Goal: Task Accomplishment & Management: Complete application form

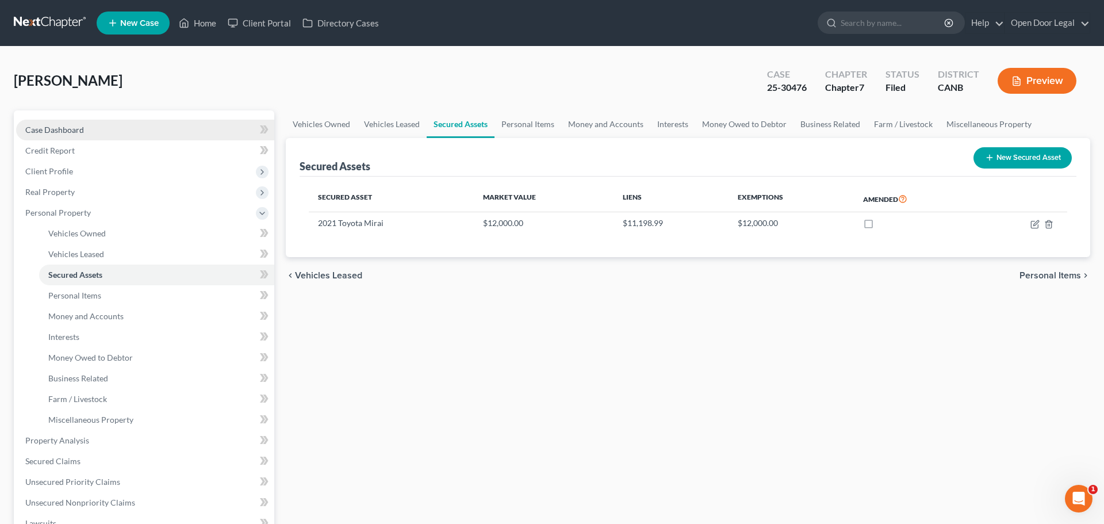
click at [117, 140] on link "Case Dashboard" at bounding box center [145, 130] width 258 height 21
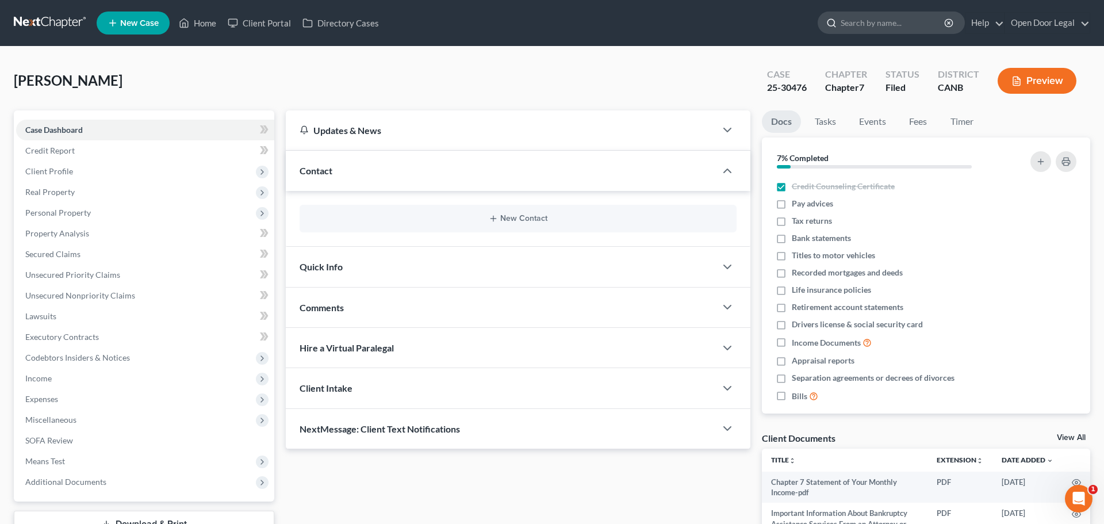
click at [841, 33] on input "search" at bounding box center [893, 22] width 105 height 21
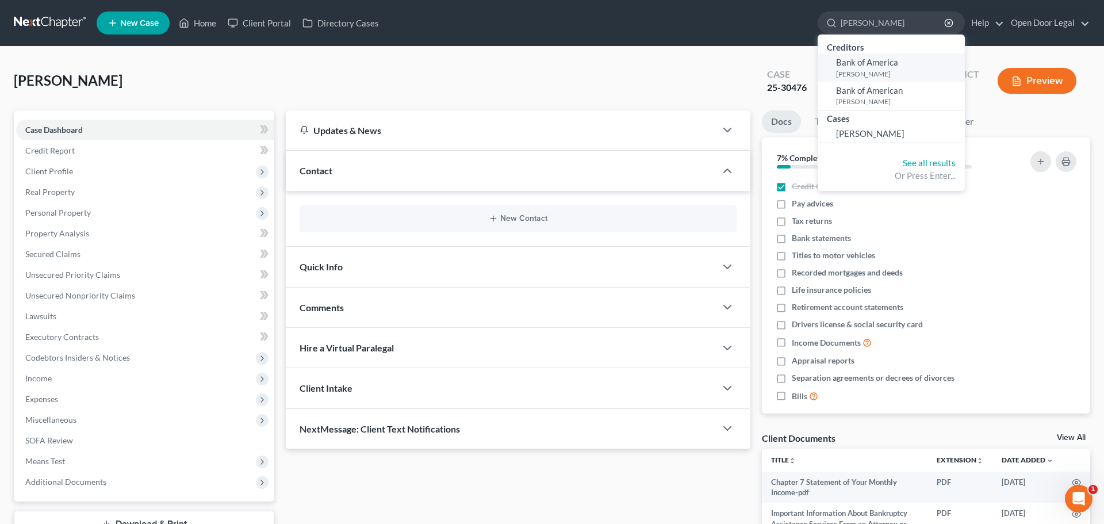
type input "[PERSON_NAME]"
click at [836, 79] on small "[PERSON_NAME]" at bounding box center [899, 74] width 126 height 10
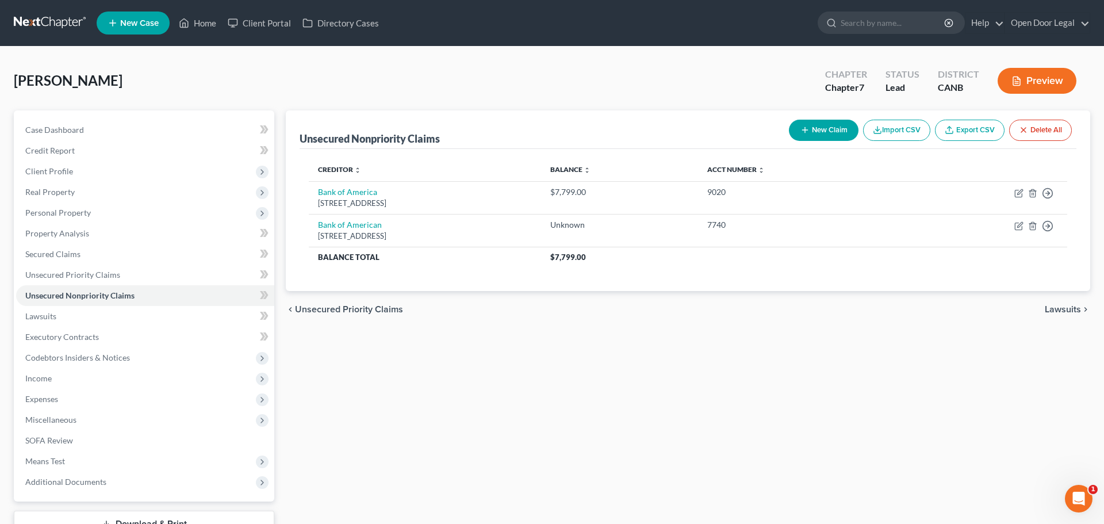
click at [789, 141] on button "New Claim" at bounding box center [824, 130] width 70 height 21
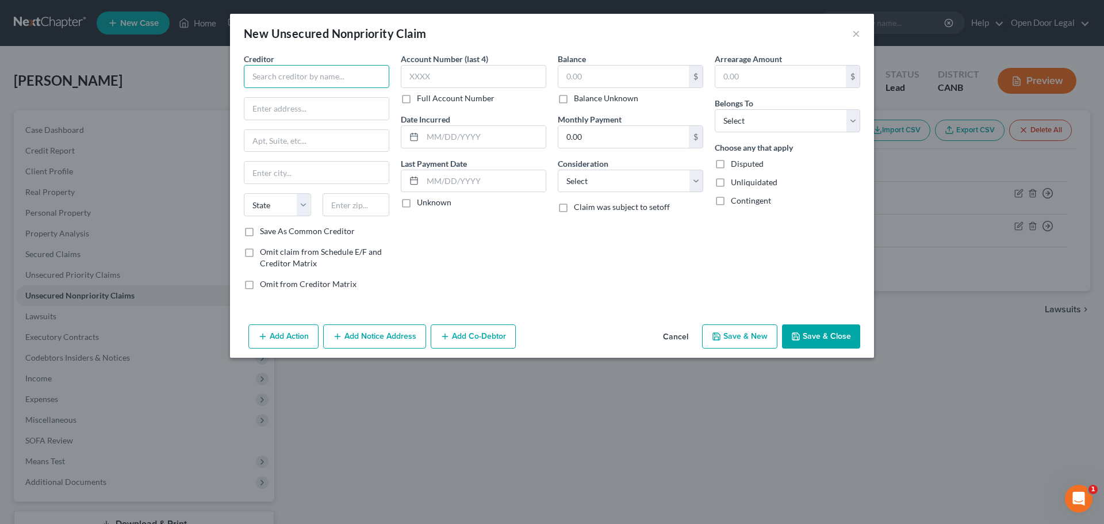
click at [318, 88] on input "text" at bounding box center [317, 76] width 146 height 23
type input "Best Buy/CBNA"
click at [265, 112] on div "[STREET_ADDRESS]" at bounding box center [313, 107] width 120 height 10
type input "PO Box 6497"
type input "[GEOGRAPHIC_DATA]"
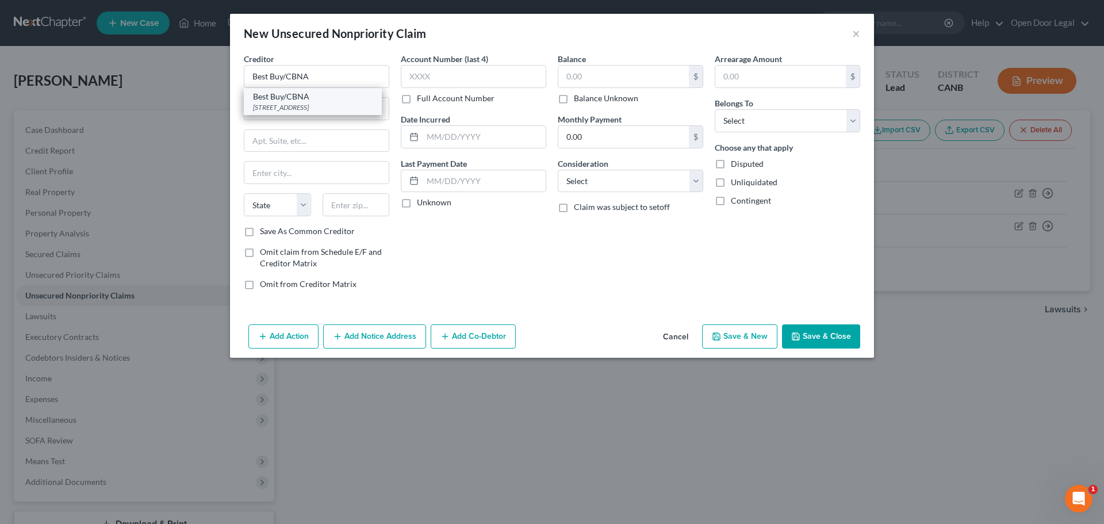
select select "43"
type input "57117"
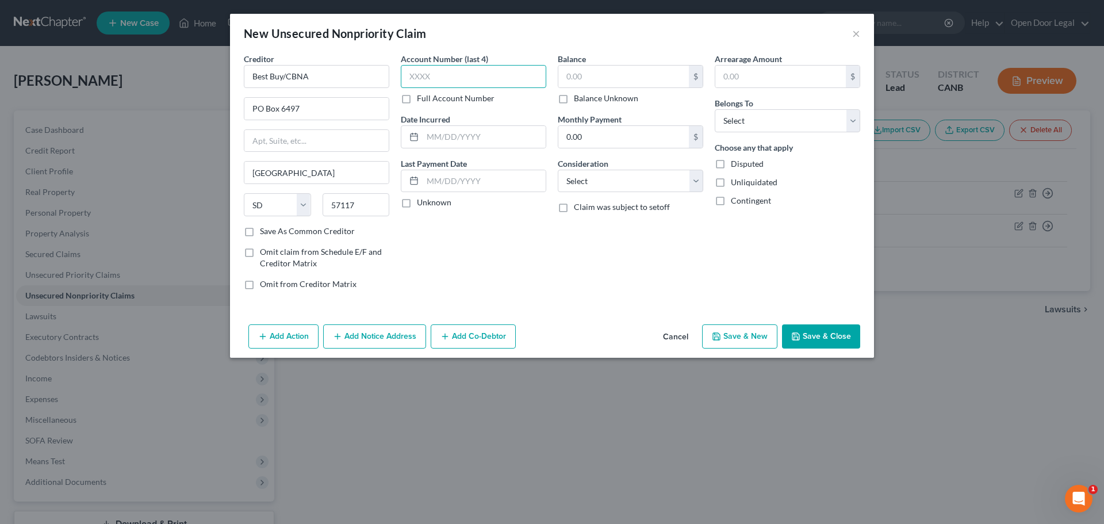
click at [463, 88] on input "text" at bounding box center [474, 76] width 146 height 23
click at [453, 88] on input "6035" at bounding box center [474, 76] width 146 height 23
type input "6035"
click at [417, 104] on label "Full Account Number" at bounding box center [456, 99] width 78 height 12
click at [422, 100] on input "Full Account Number" at bounding box center [425, 96] width 7 height 7
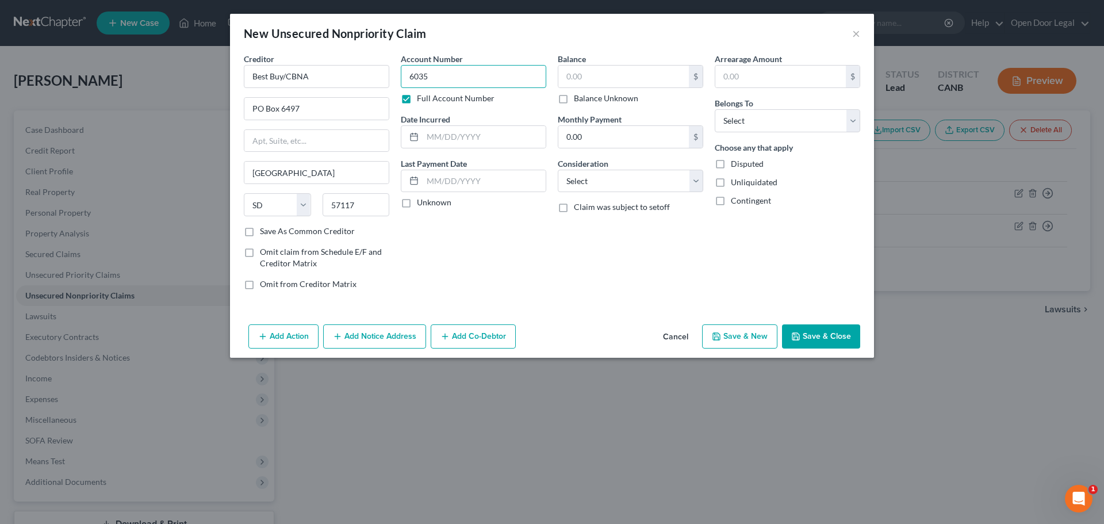
click at [405, 88] on input "6035" at bounding box center [474, 76] width 146 height 23
type input "603535019827"
click at [473, 88] on input "603535019827" at bounding box center [474, 76] width 146 height 23
click at [605, 87] on input "text" at bounding box center [624, 77] width 131 height 22
type input "1,400"
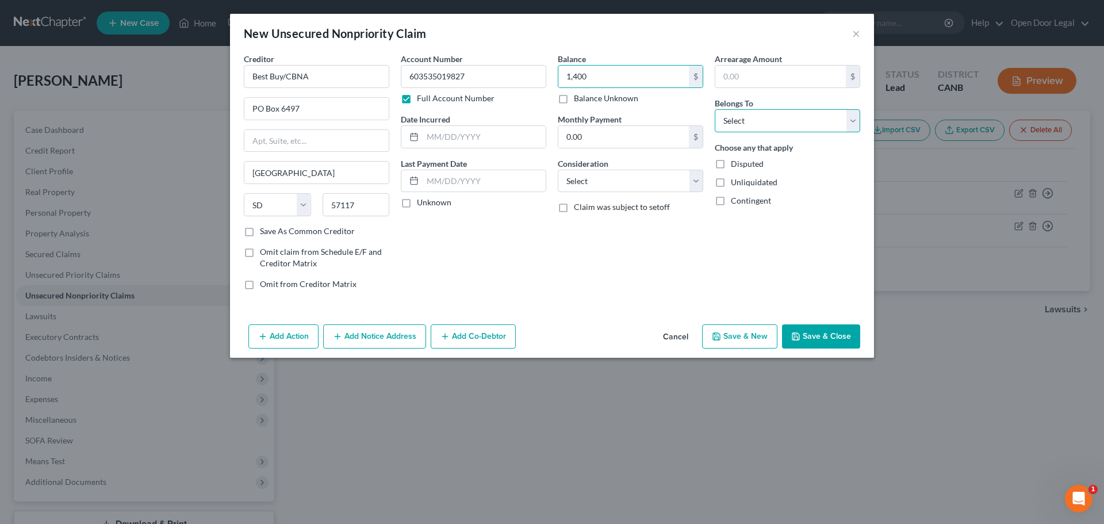
click at [785, 132] on select "Select Debtor 1 Only Debtor 2 Only Debtor 1 And Debtor 2 Only At Least One Of T…" at bounding box center [788, 120] width 146 height 23
select select "0"
click at [477, 184] on div "Account Number 603535019827 Full Account Number Date Incurred Last Payment Date…" at bounding box center [473, 176] width 157 height 246
click at [477, 148] on input "text" at bounding box center [484, 137] width 123 height 22
type input "[DATE]"
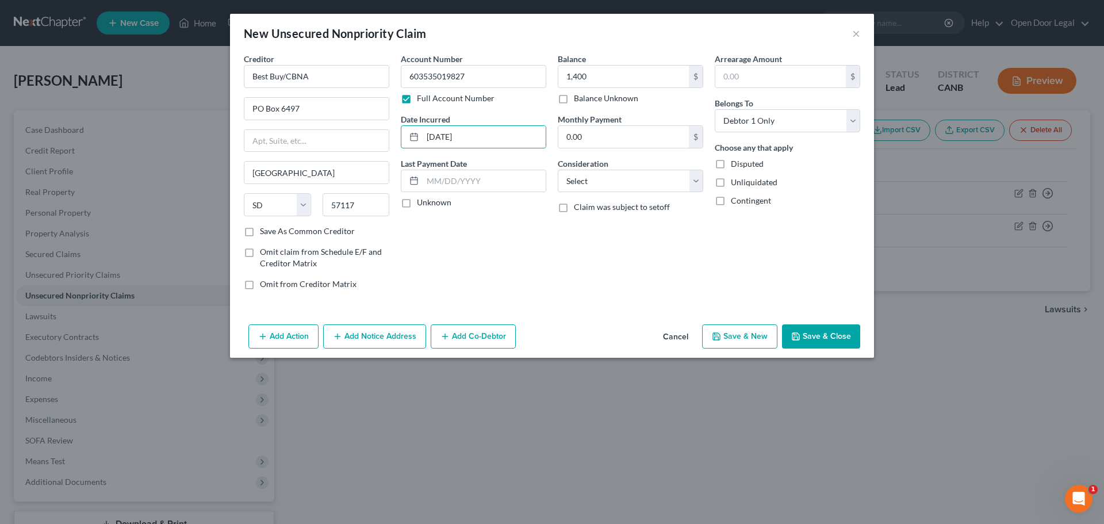
click at [417, 208] on label "Unknown" at bounding box center [434, 203] width 35 height 12
click at [422, 204] on input "Unknown" at bounding box center [425, 200] width 7 height 7
checkbox input "true"
drag, startPoint x: 454, startPoint y: 171, endPoint x: 396, endPoint y: 169, distance: 58.1
click at [423, 148] on input "[DATE]" at bounding box center [484, 137] width 123 height 22
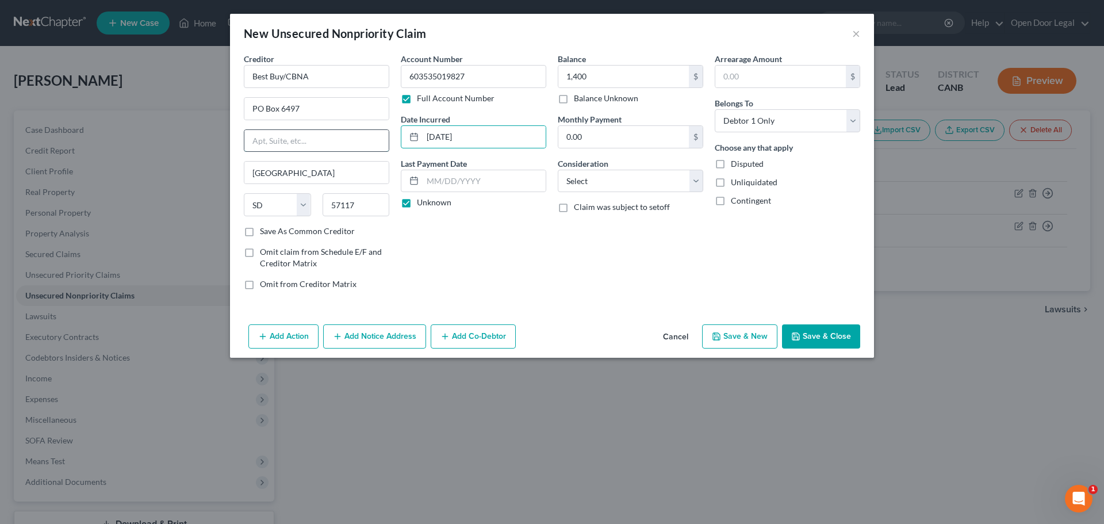
click at [273, 152] on input "text" at bounding box center [316, 141] width 144 height 22
click at [271, 152] on input "text" at bounding box center [316, 141] width 144 height 22
